Goal: Transaction & Acquisition: Purchase product/service

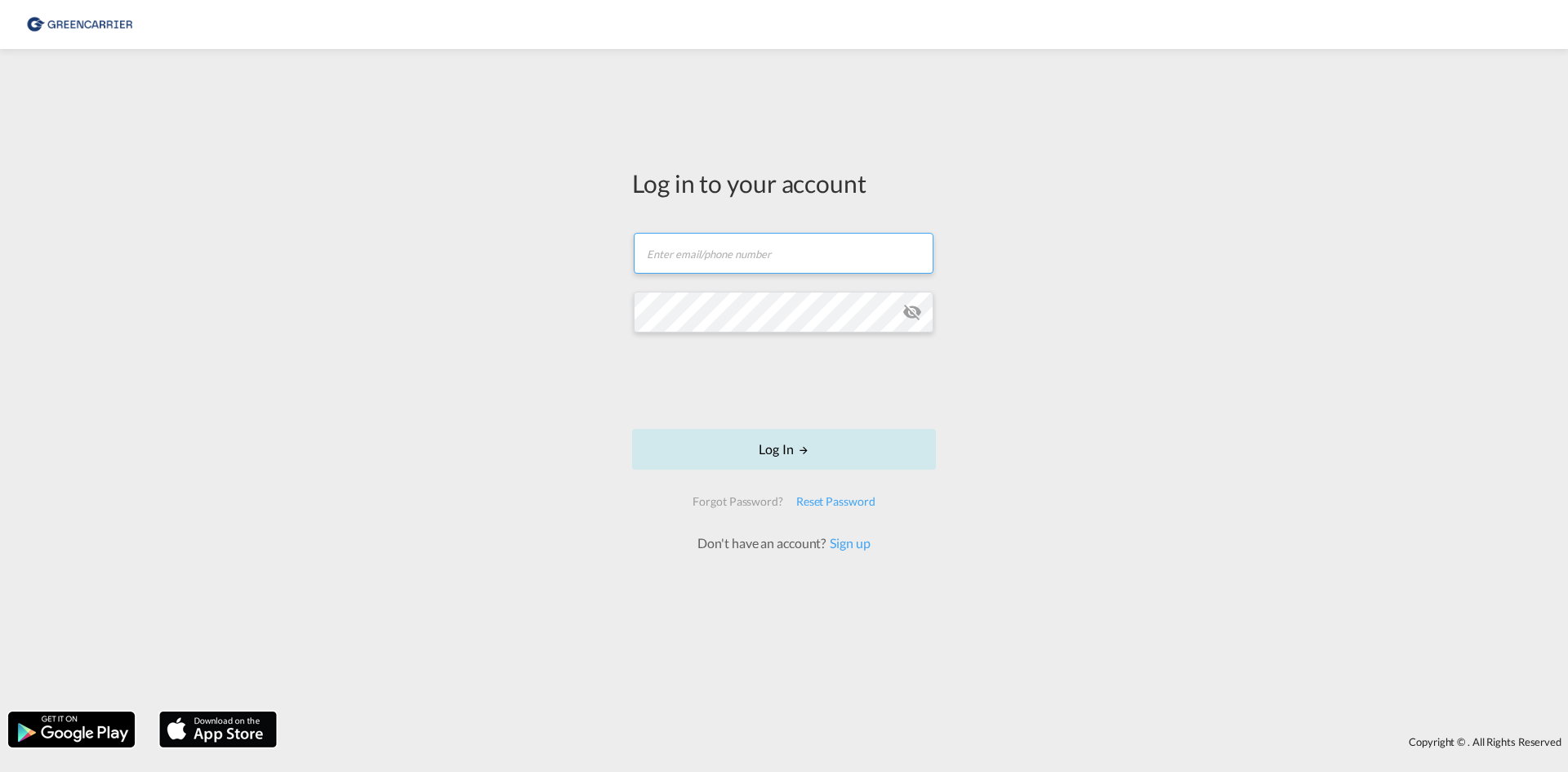
type input "[EMAIL_ADDRESS][DOMAIN_NAME]"
click at [813, 449] on button "Log In" at bounding box center [784, 449] width 304 height 41
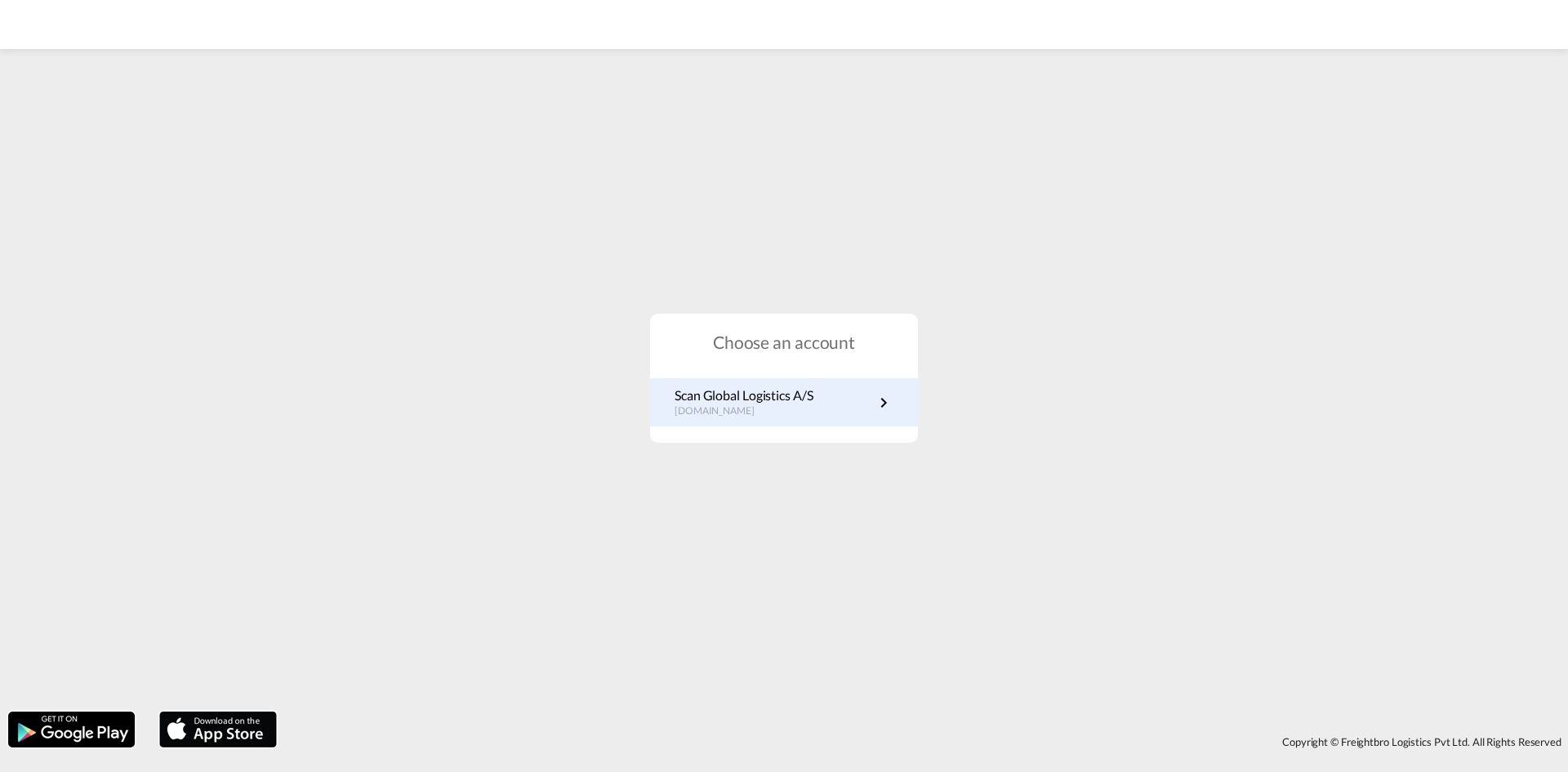
click at [779, 409] on p "[DOMAIN_NAME]" at bounding box center [744, 411] width 139 height 14
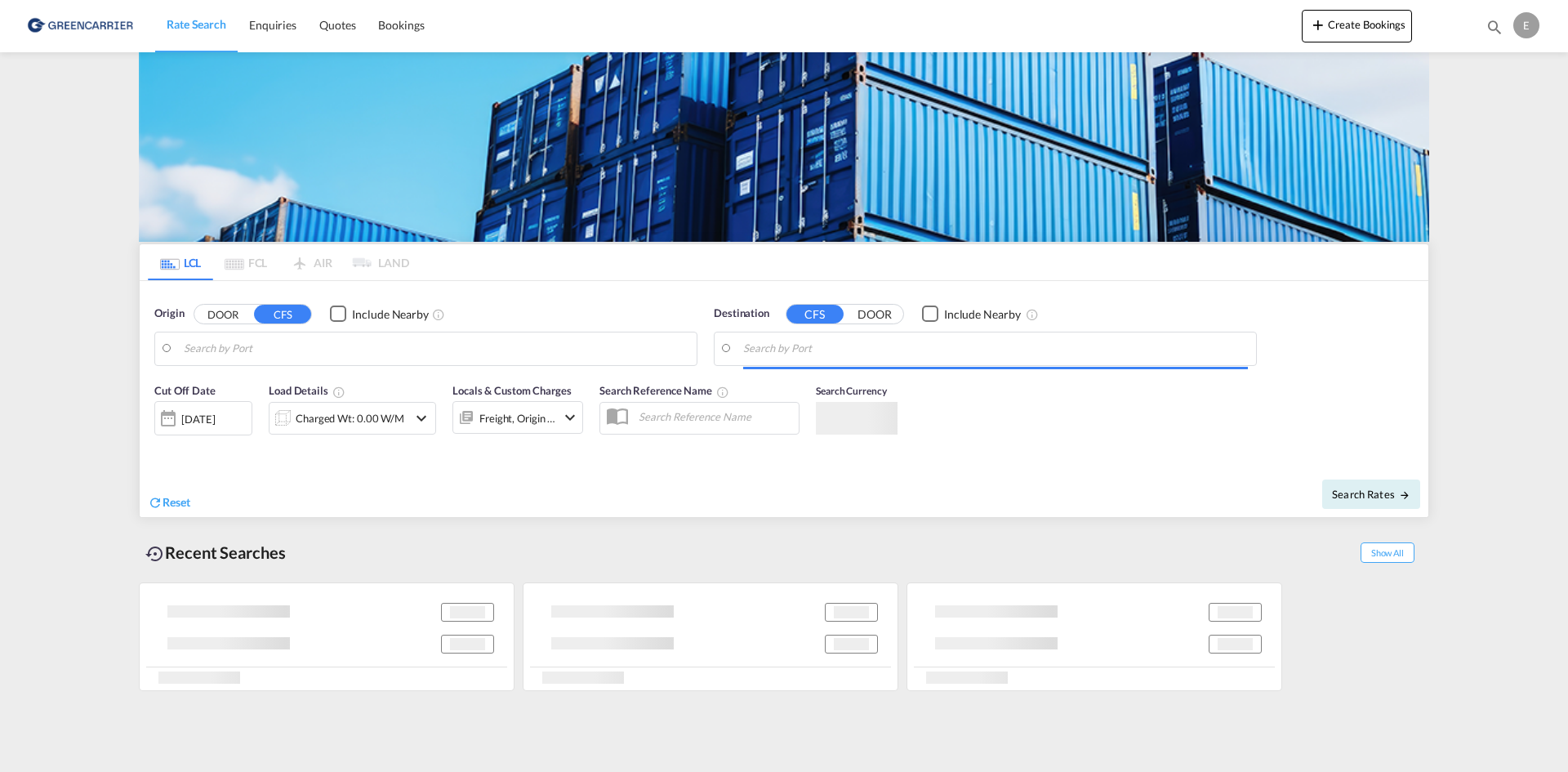
type input "DK-5390, Viby"
type input "Ningbo, ZJ, CNNGB"
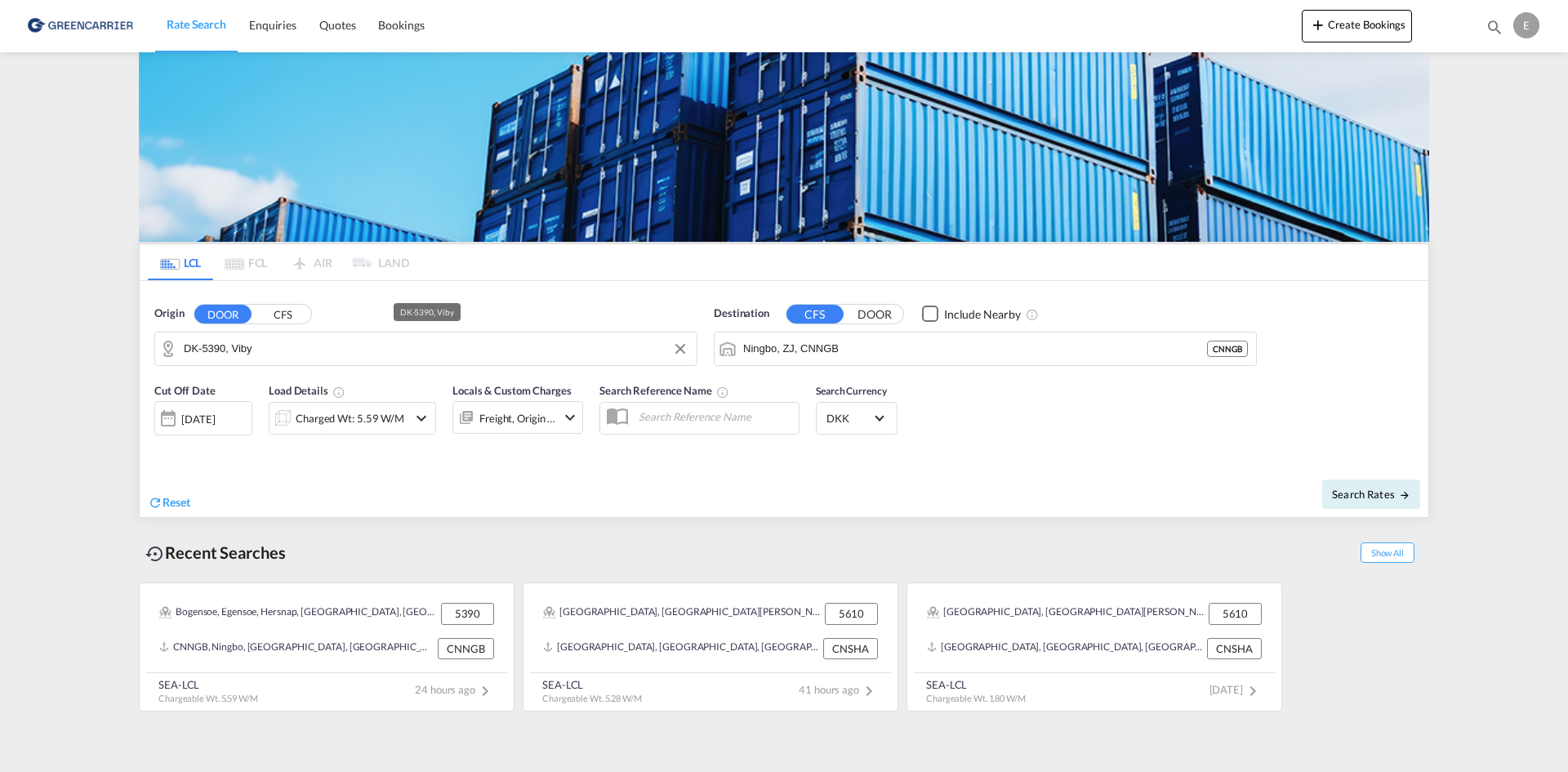
click at [339, 359] on input "DK-5390, Viby" at bounding box center [436, 348] width 505 height 24
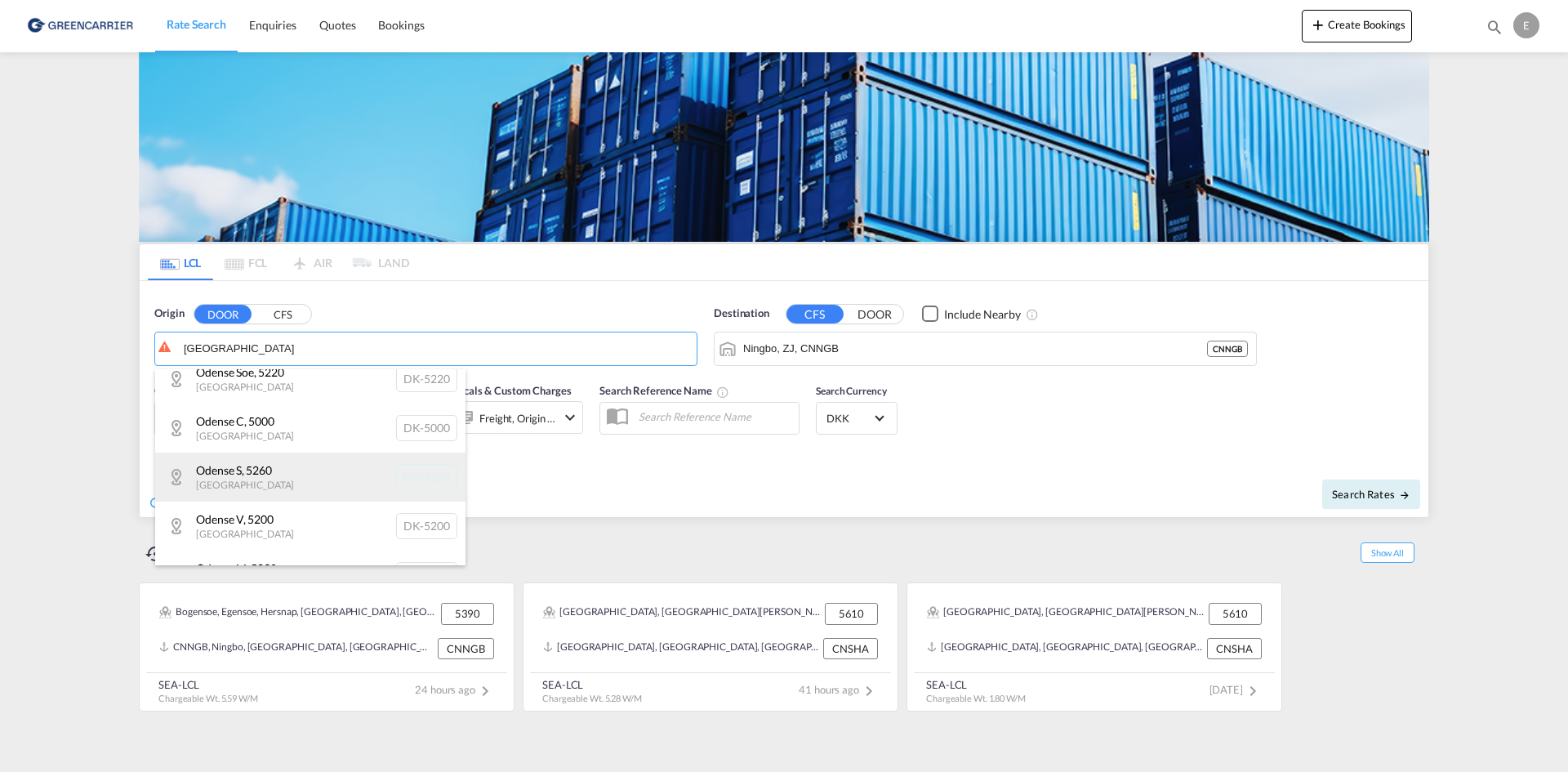
scroll to position [51, 0]
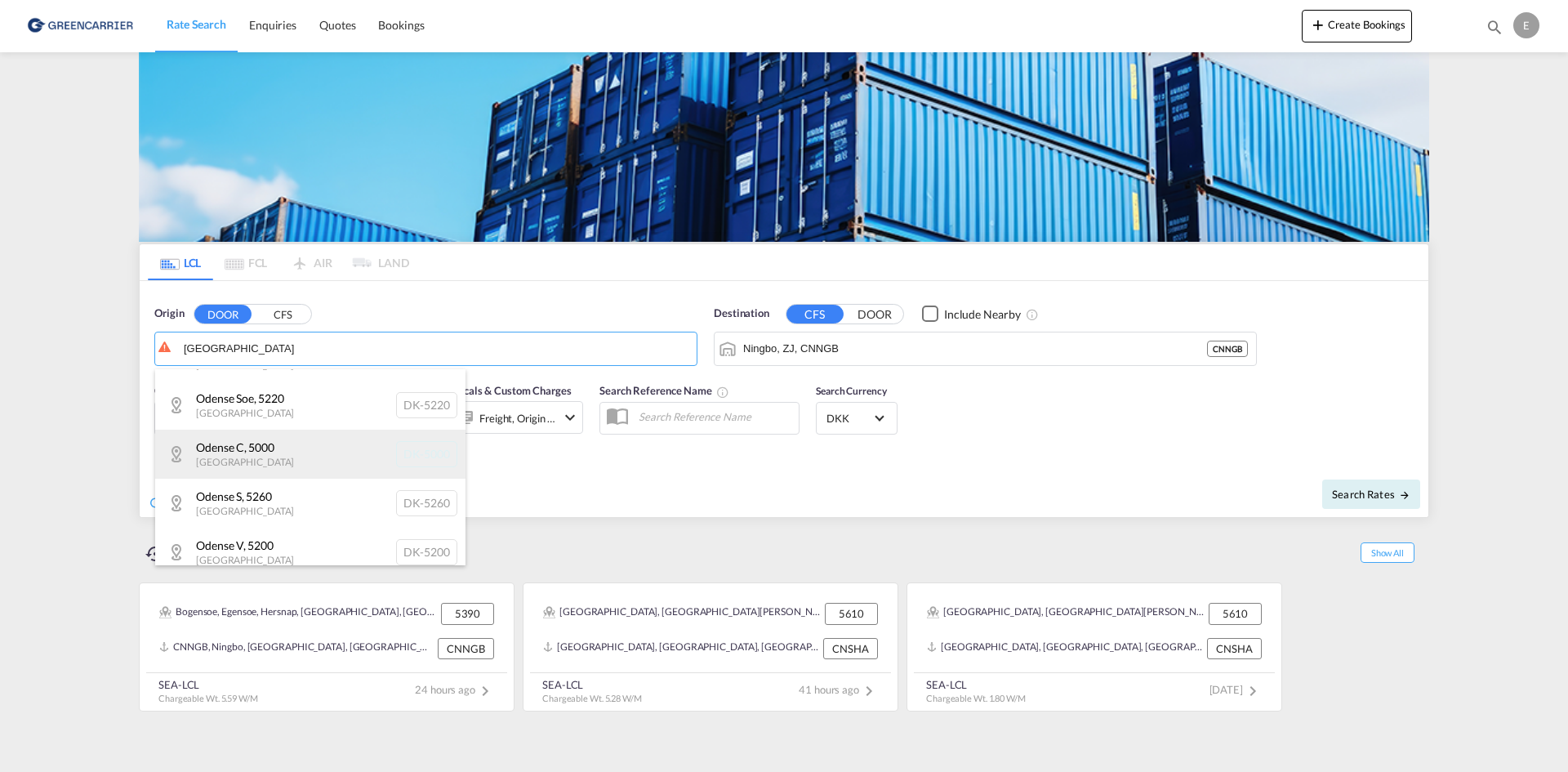
click at [301, 439] on div "Odense C , 5000 Denmark DK-5000" at bounding box center [310, 454] width 310 height 49
type input "DK-5000, Odense C"
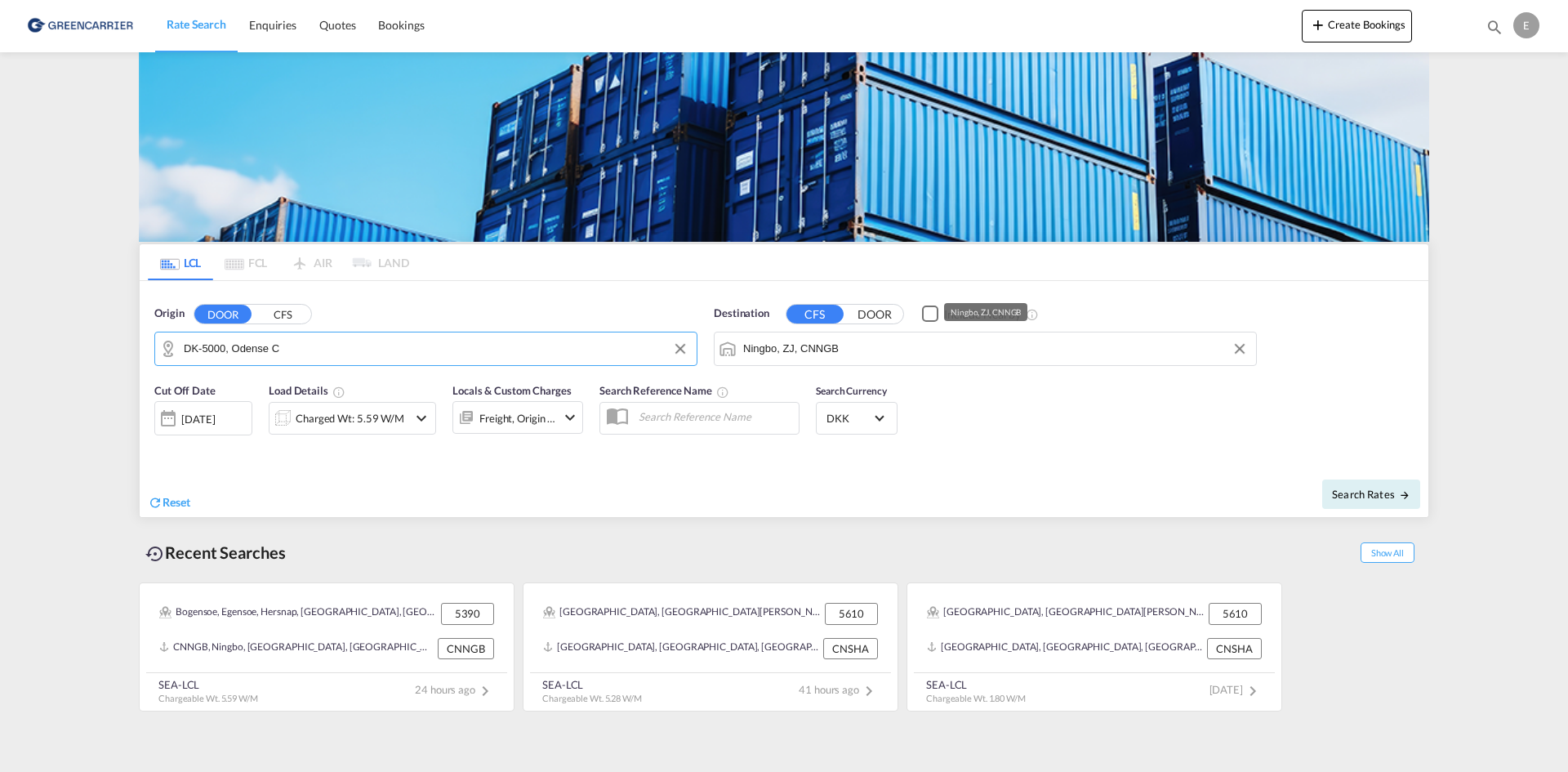
click at [1015, 344] on input "Ningbo, ZJ, CNNGB" at bounding box center [996, 348] width 505 height 24
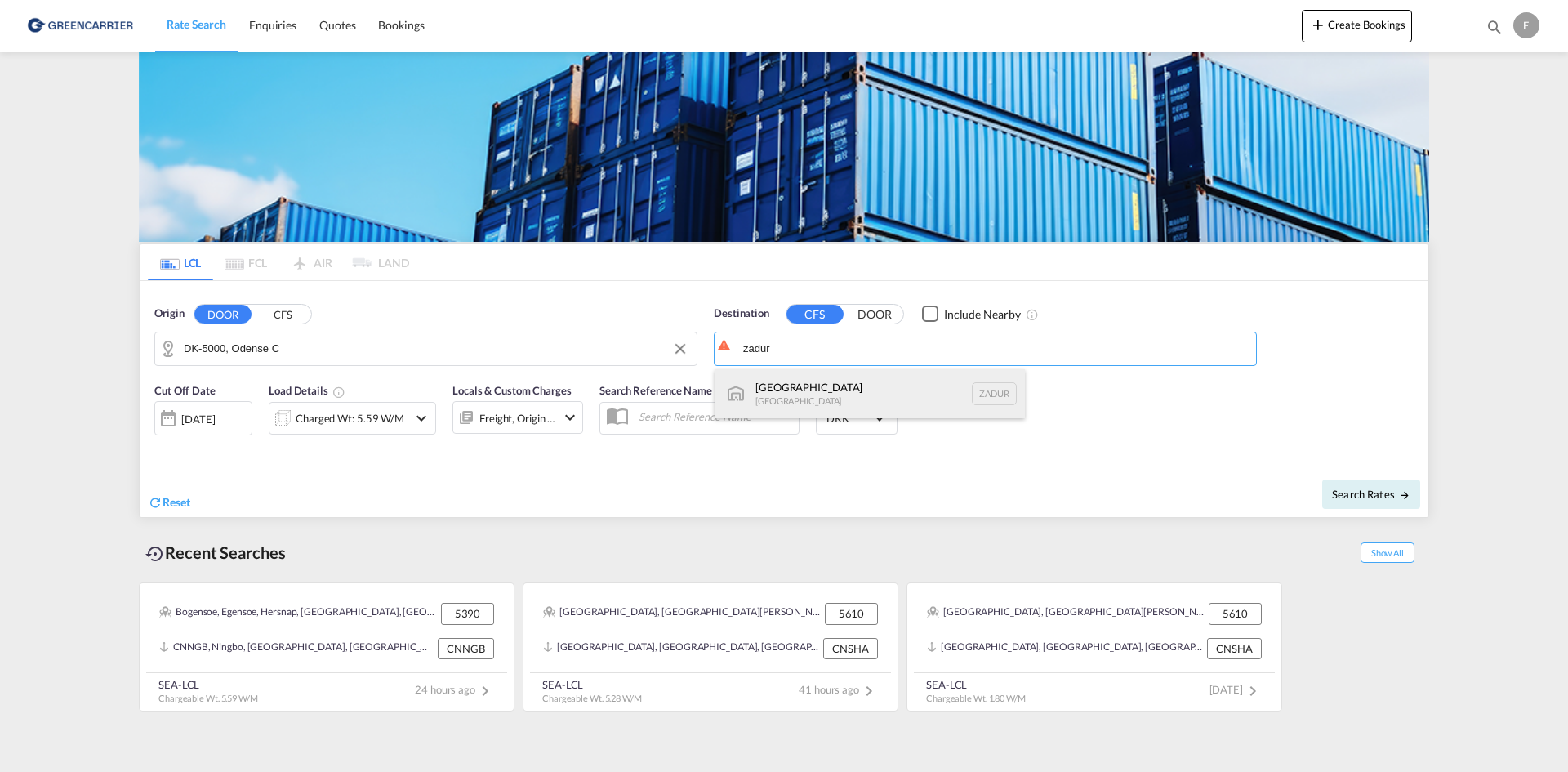
click at [930, 395] on div "Durban South Africa ZADUR" at bounding box center [870, 393] width 310 height 49
type input "Durban, ZADUR"
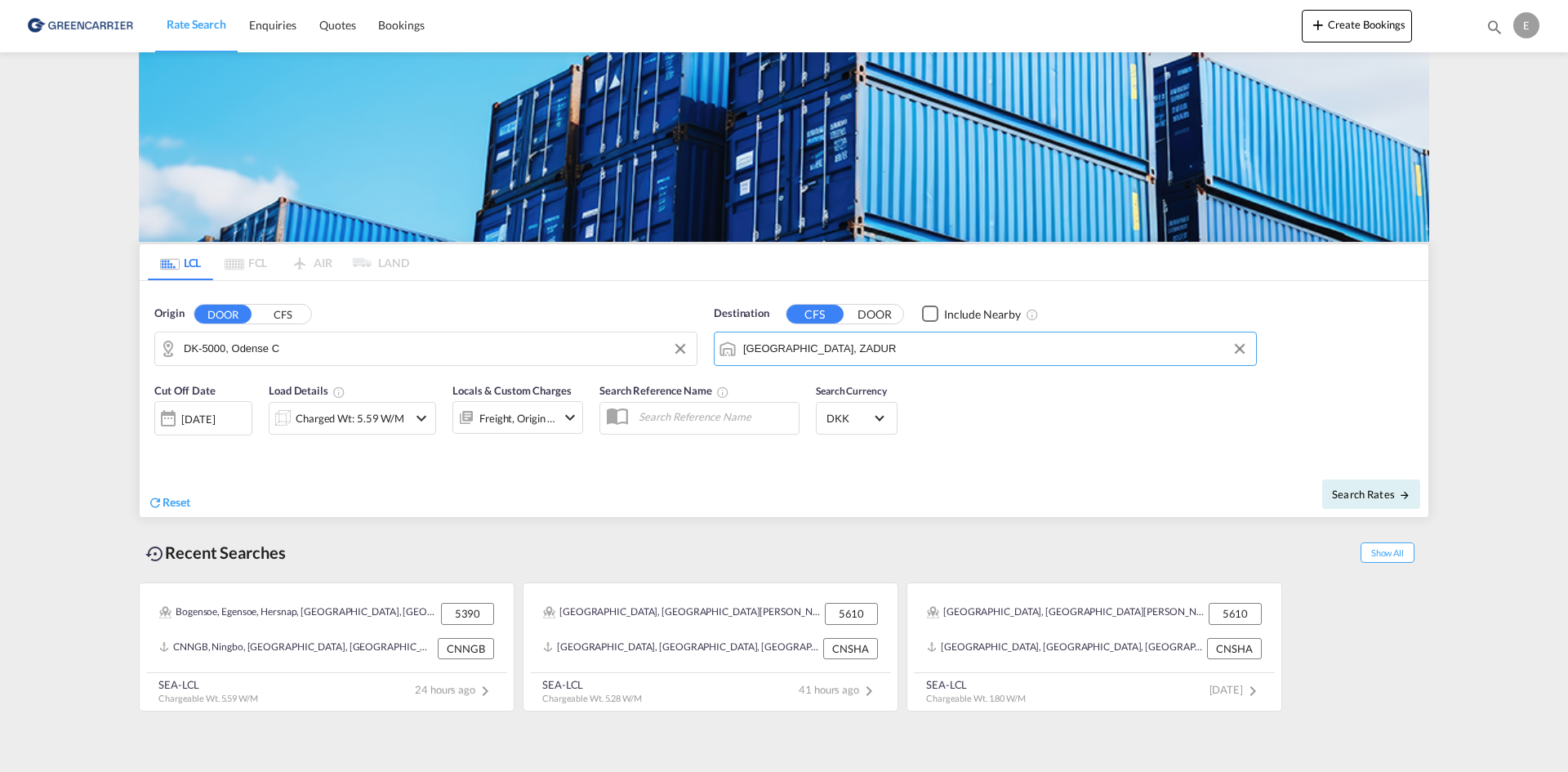
click at [329, 427] on div "Charged Wt: 5.59 W/M" at bounding box center [349, 418] width 109 height 23
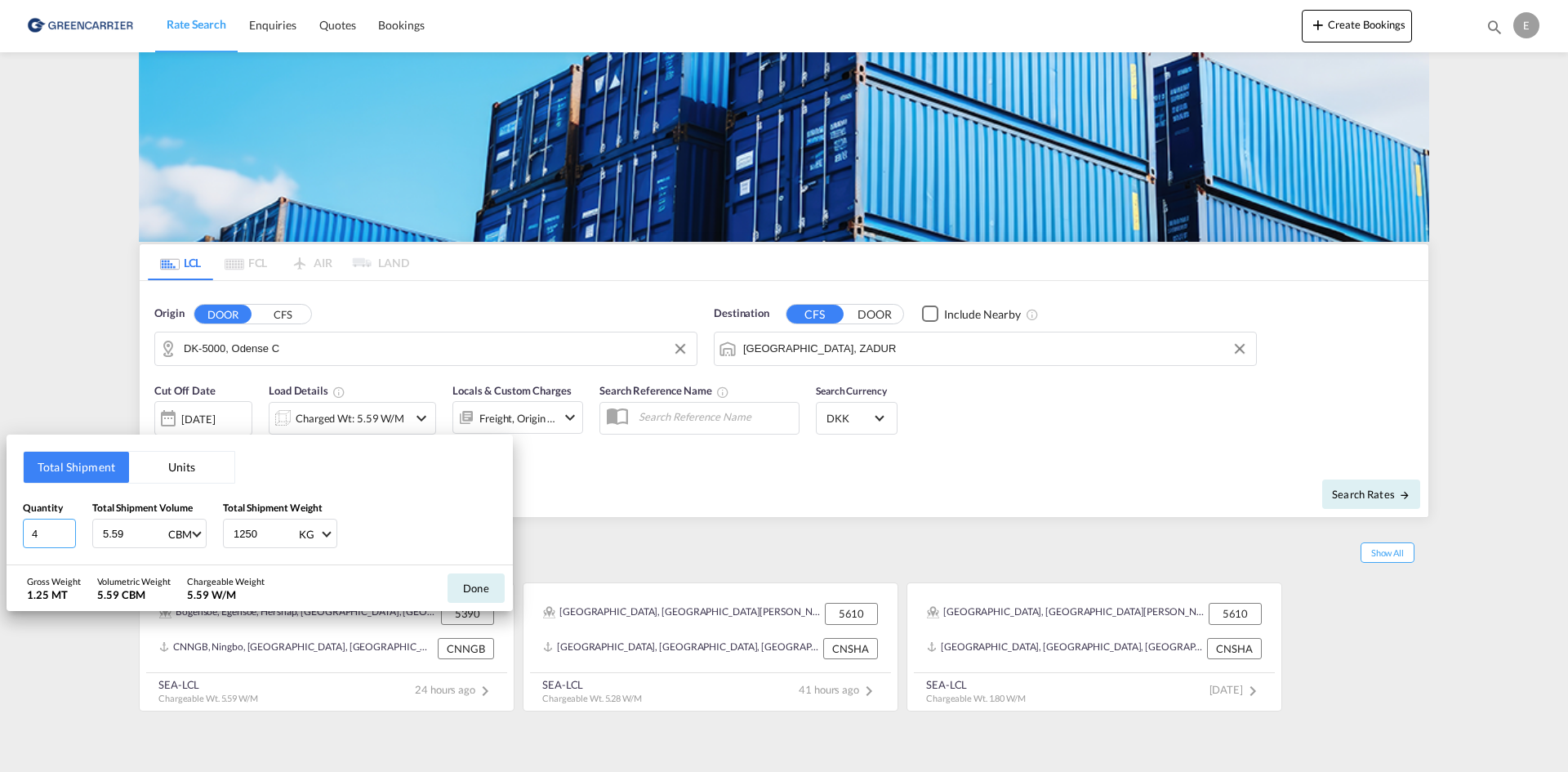
drag, startPoint x: 43, startPoint y: 527, endPoint x: -37, endPoint y: 537, distance: 80.6
click at [0, 537] on html "Rate Search Enquiries Quotes Bookings Rate Search Enquiries" at bounding box center [784, 386] width 1568 height 772
type input "5"
type input "7.68"
type input "3138"
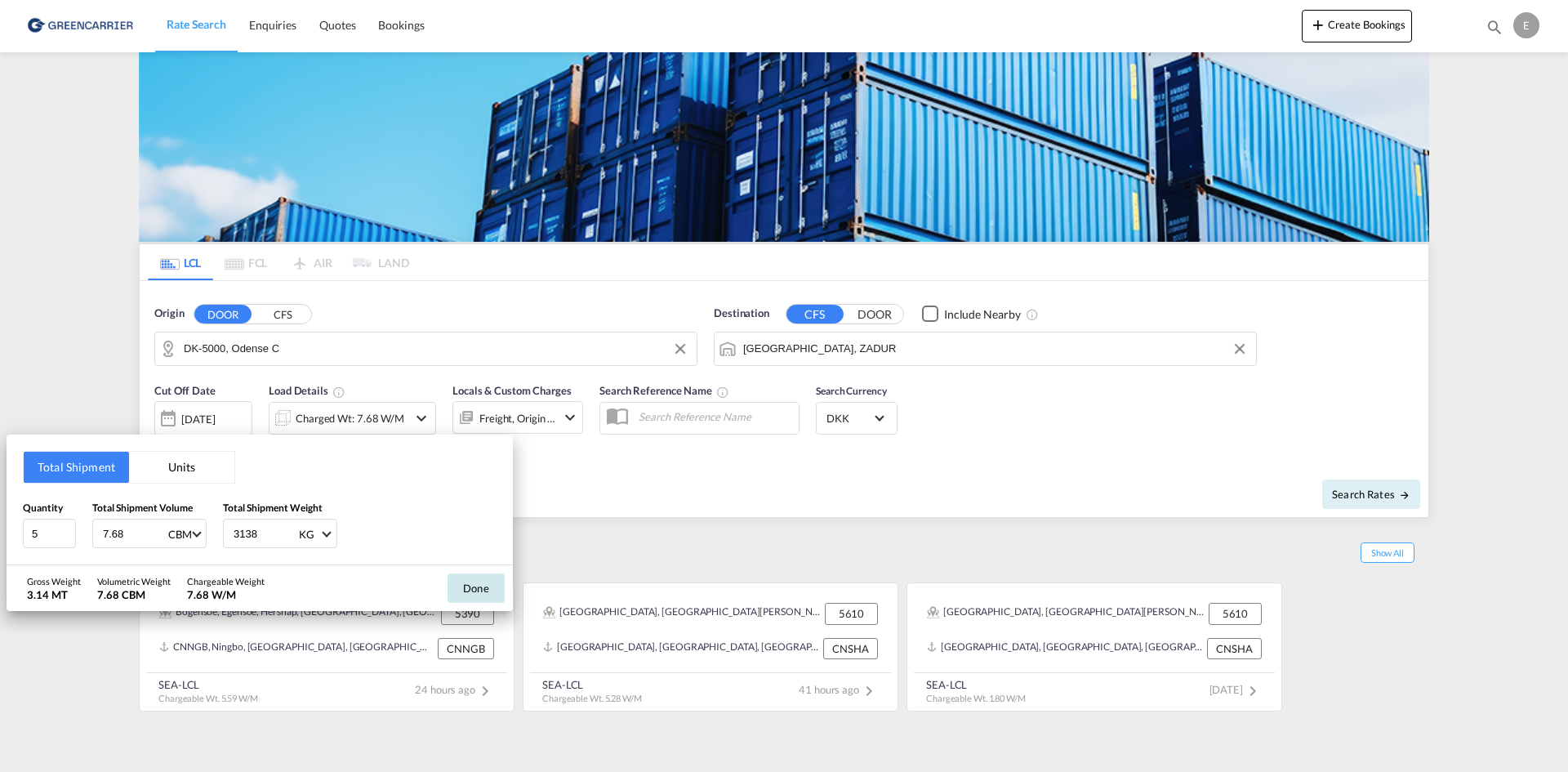
click at [461, 592] on button "Done" at bounding box center [476, 588] width 57 height 29
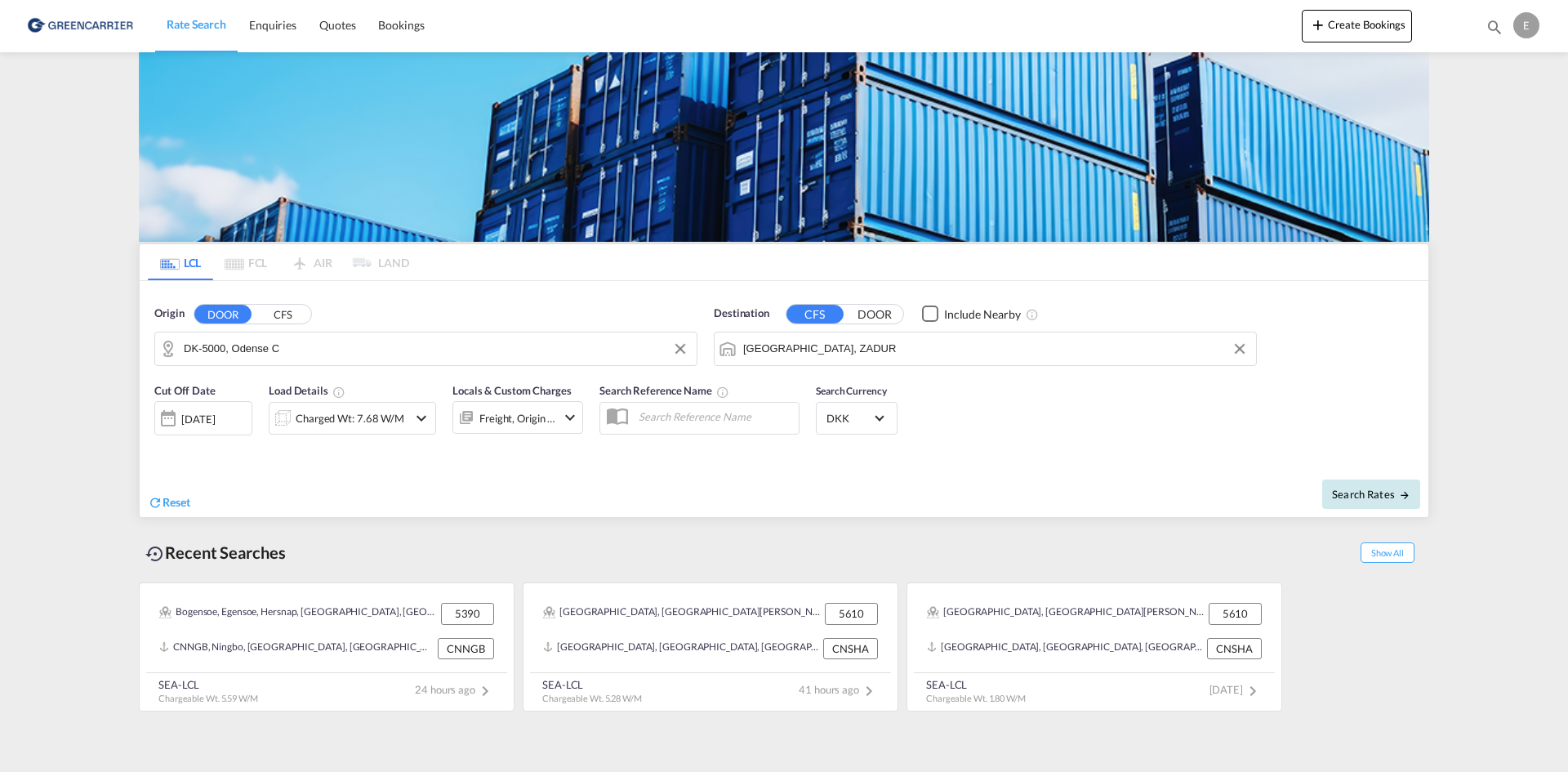
click at [1373, 497] on span "Search Rates" at bounding box center [1371, 494] width 78 height 13
type input "5000 to ZADUR / 15 Aug 2025"
